Goal: Task Accomplishment & Management: Use online tool/utility

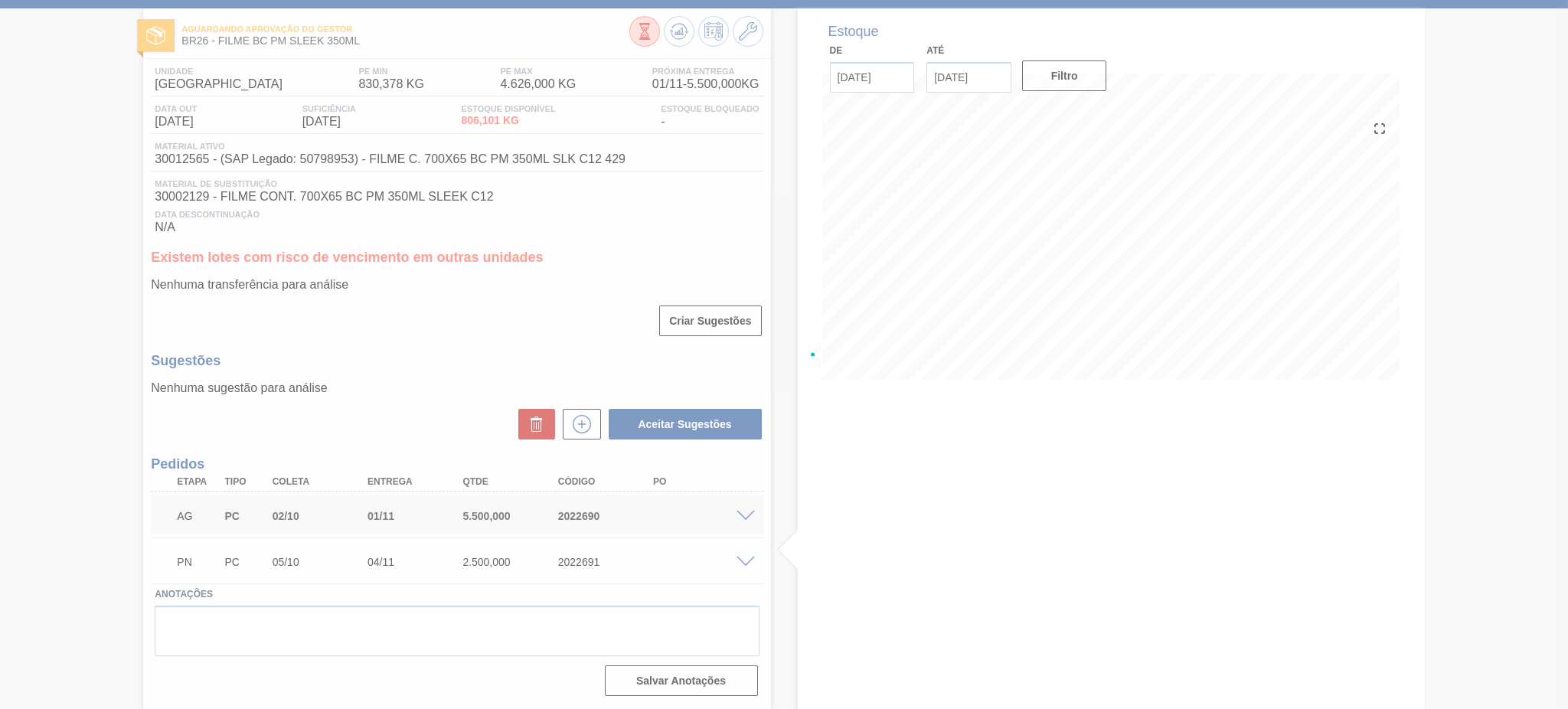
scroll to position [66, 0]
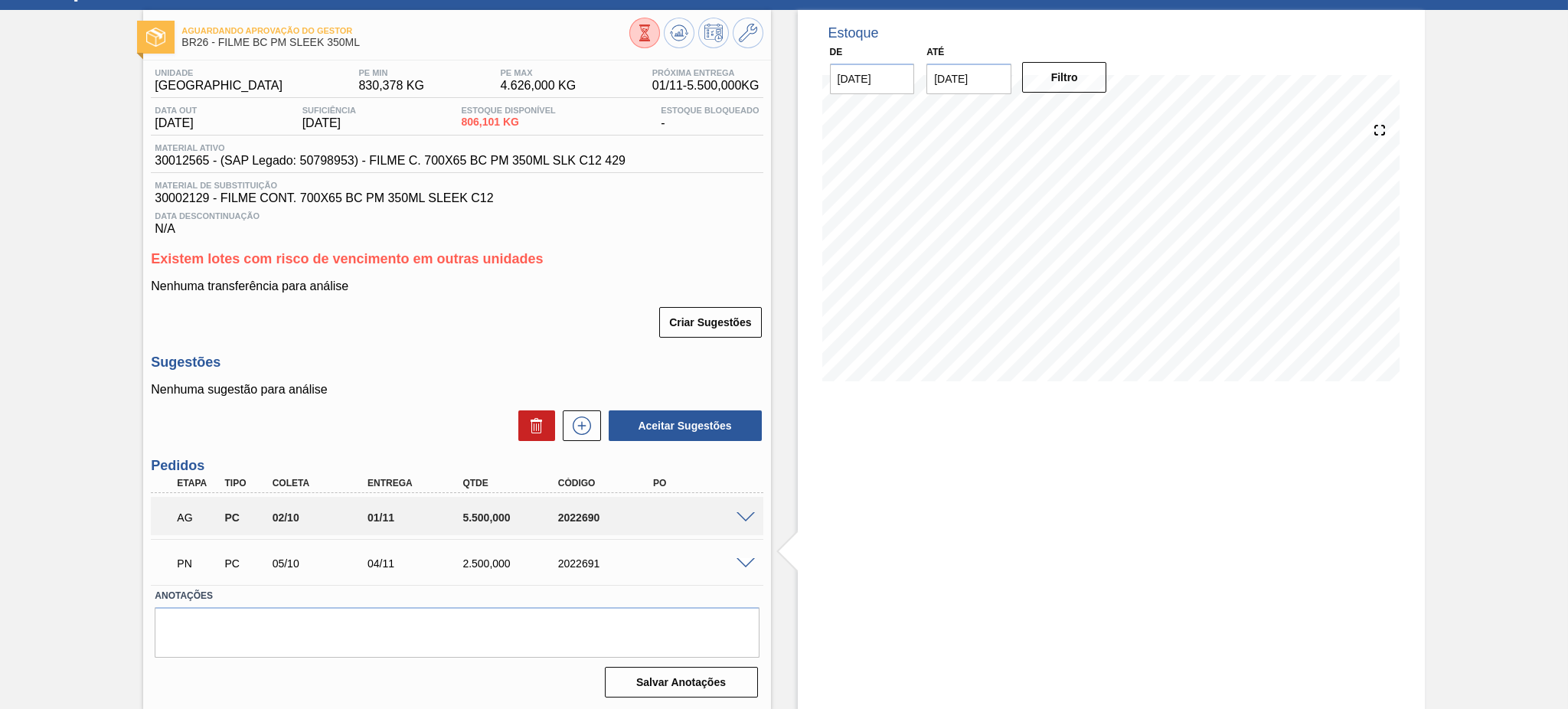
click at [750, 563] on span at bounding box center [745, 564] width 18 height 12
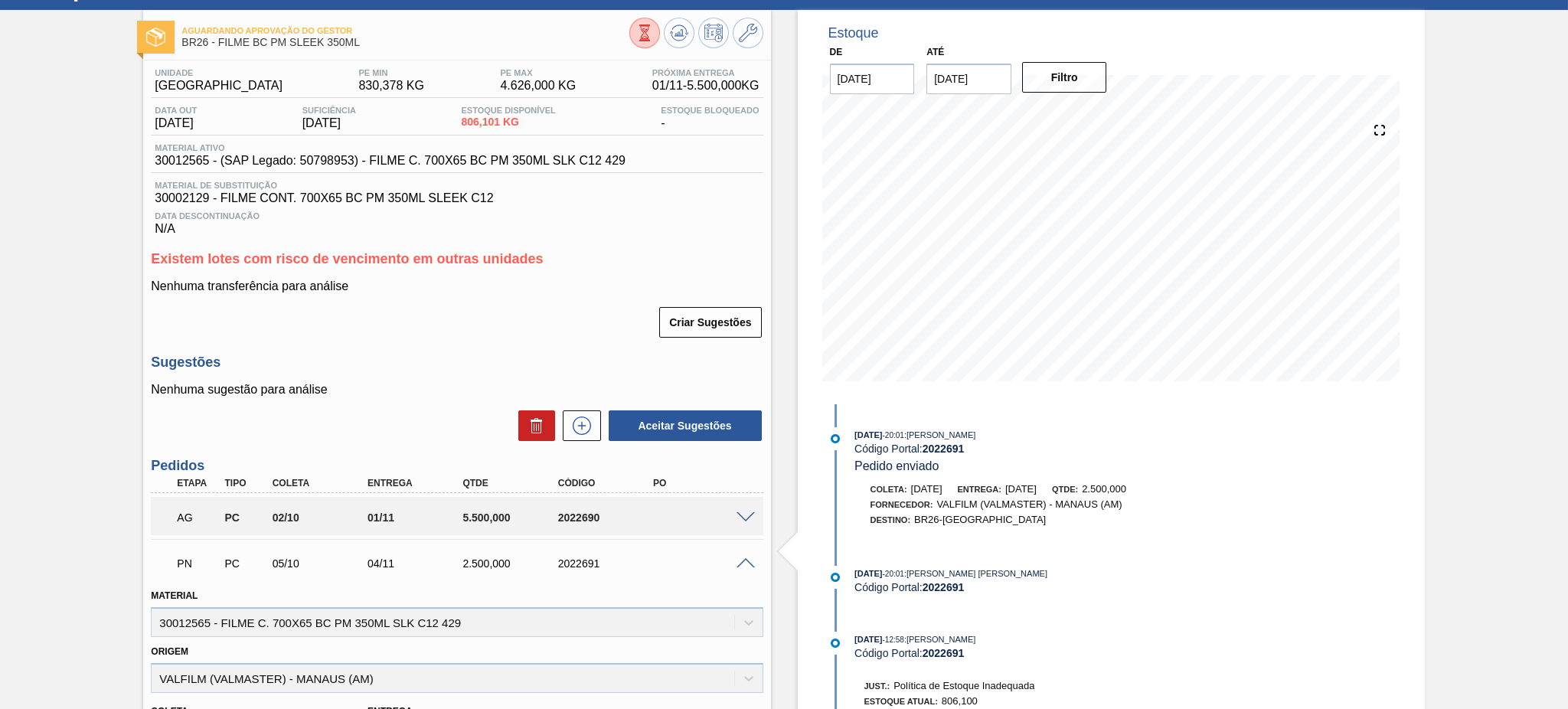
click at [741, 526] on div "AG PC 02/10 01/11 5.500,000 2022690" at bounding box center [456, 516] width 612 height 38
click at [744, 513] on span at bounding box center [745, 518] width 18 height 12
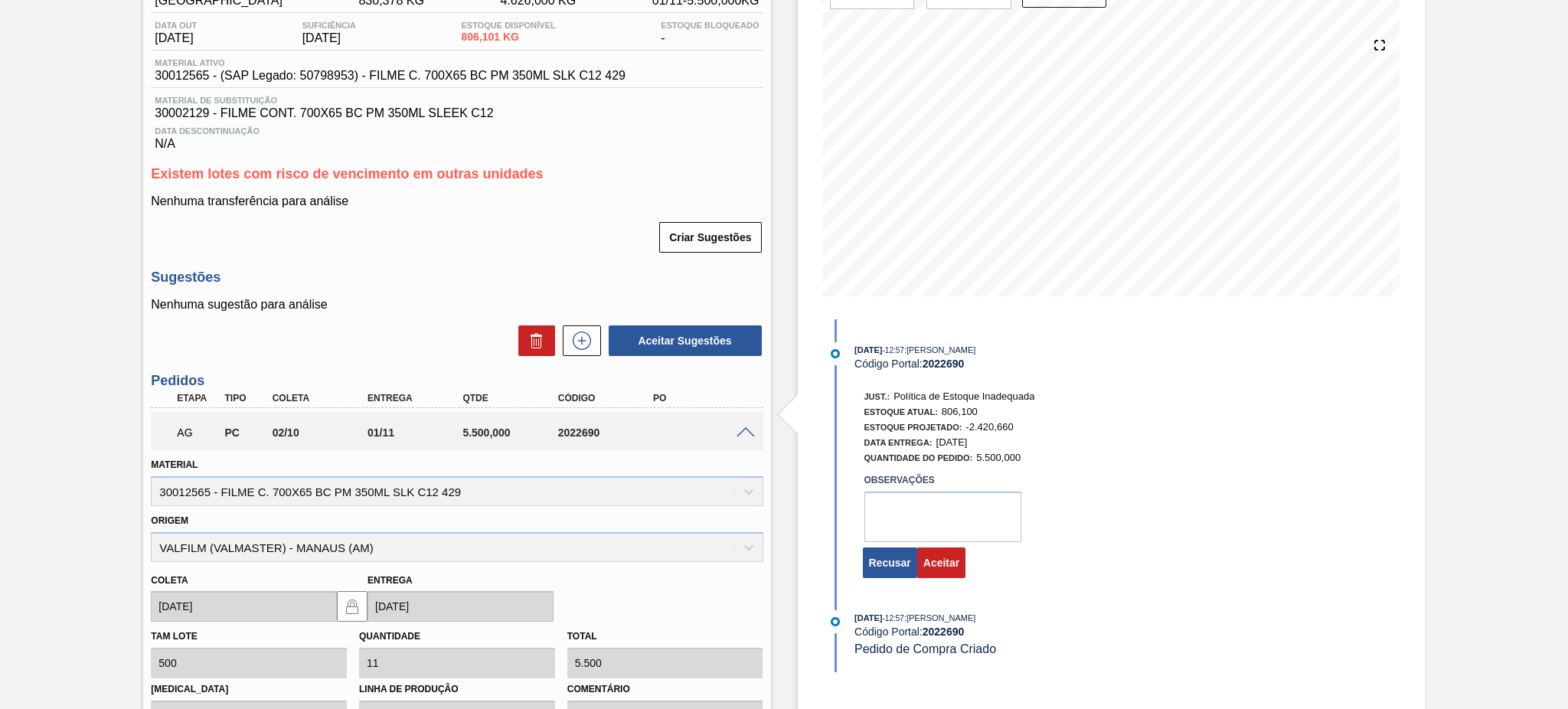
scroll to position [271, 0]
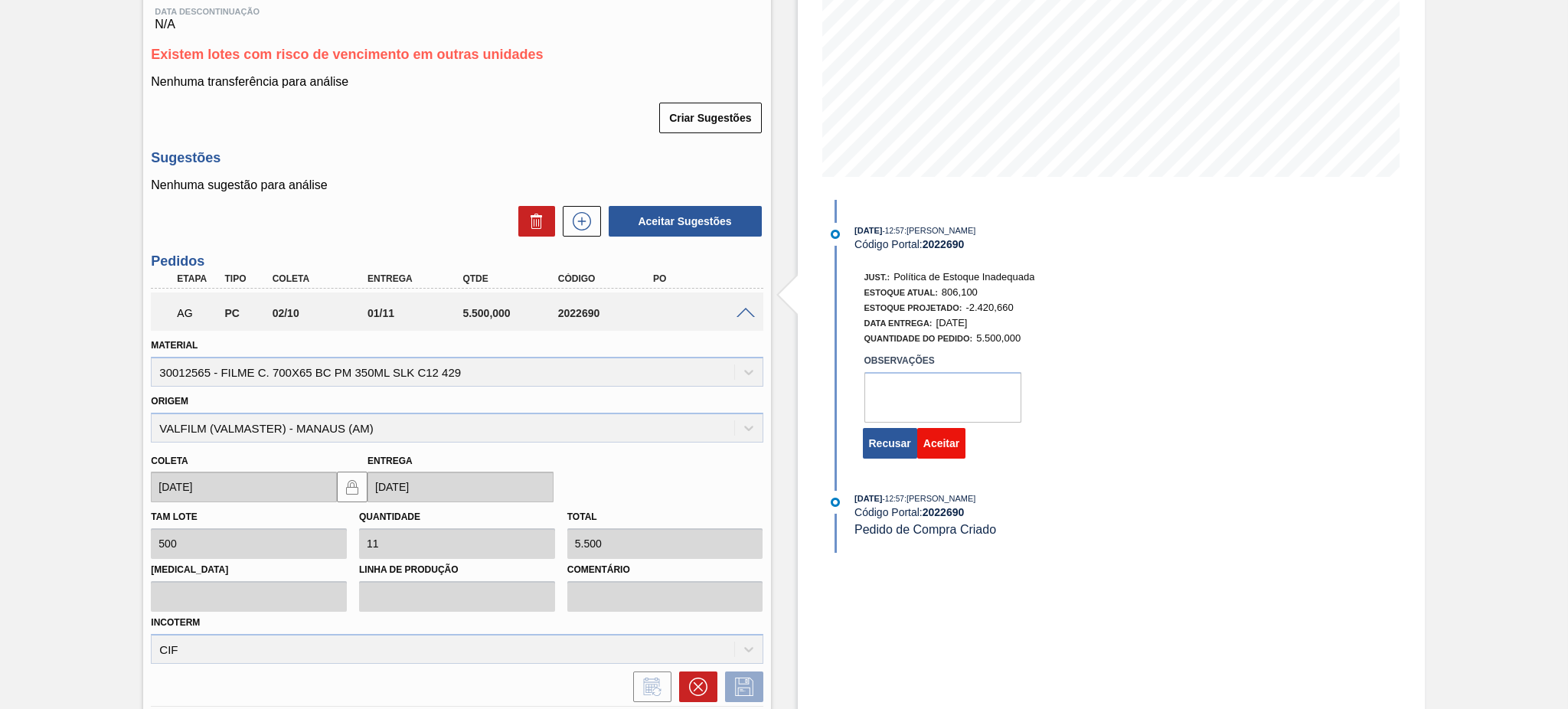
click at [929, 450] on button "Aceitar" at bounding box center [942, 443] width 48 height 31
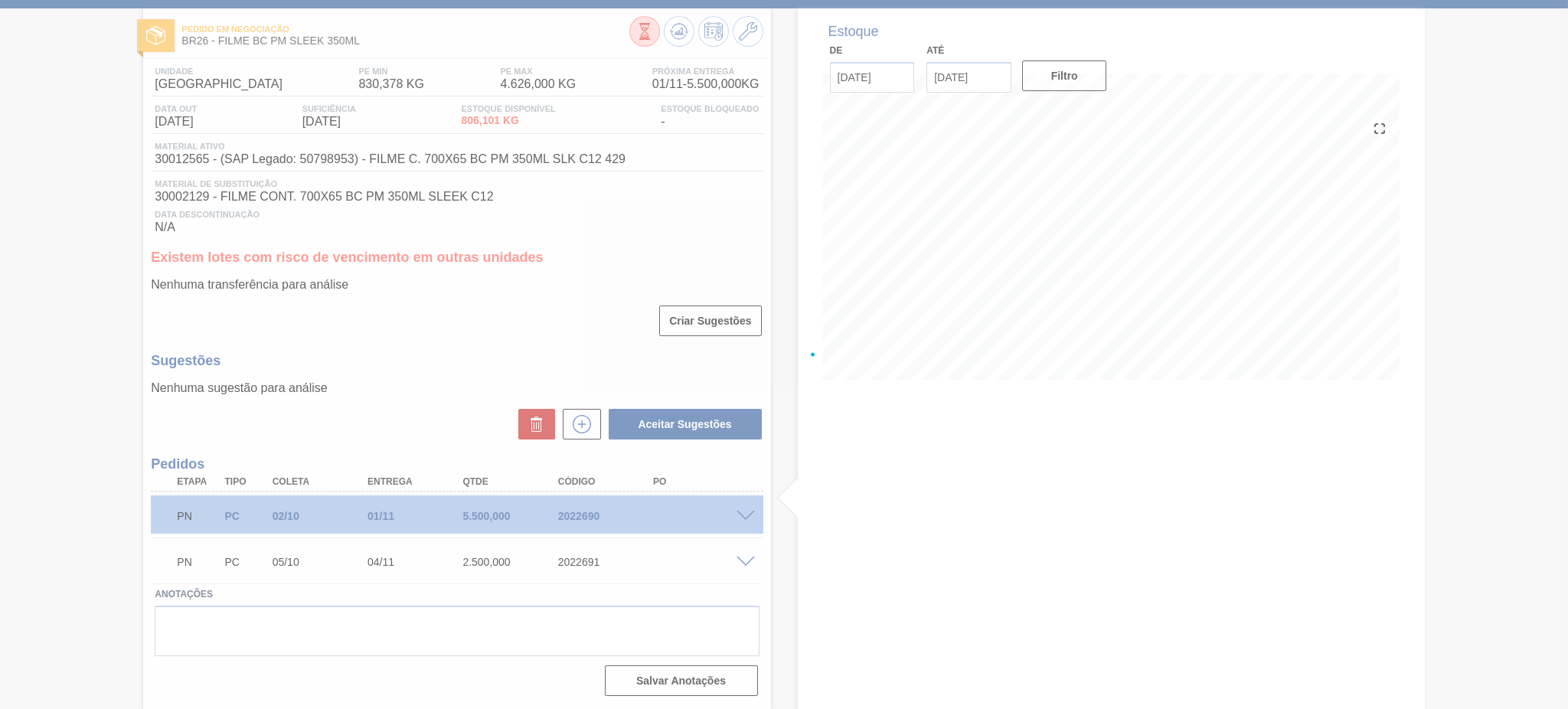
scroll to position [66, 0]
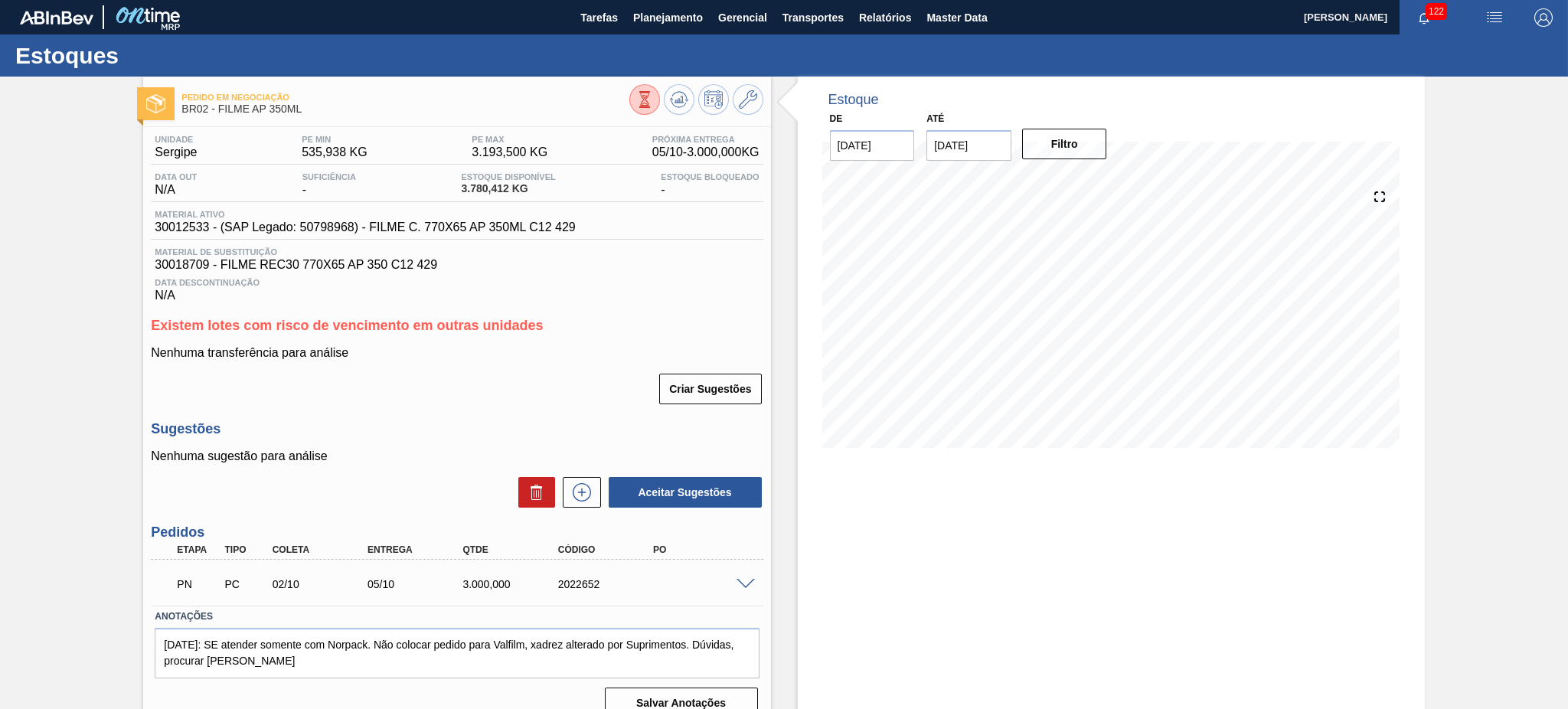
click at [743, 582] on span at bounding box center [745, 585] width 18 height 12
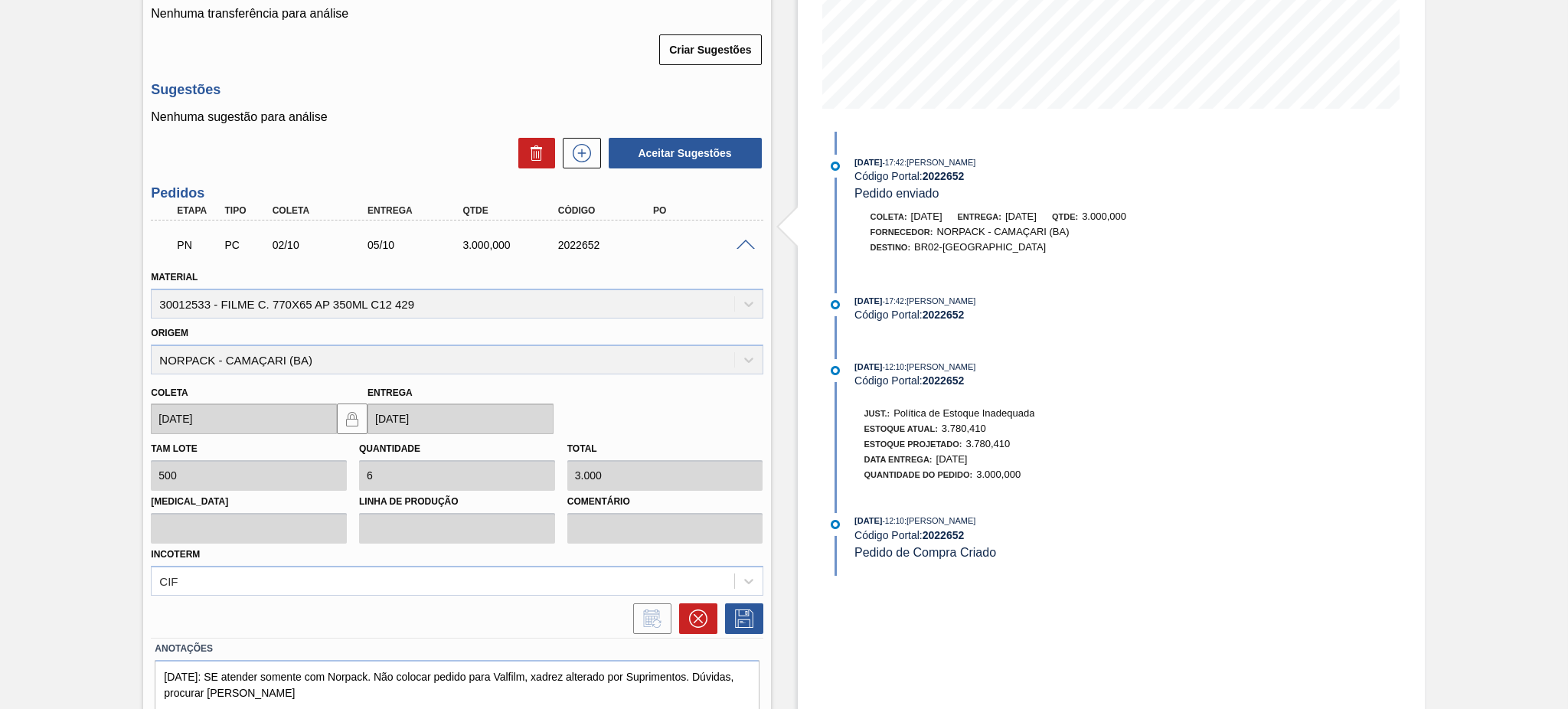
scroll to position [390, 0]
